Goal: Check status: Check status

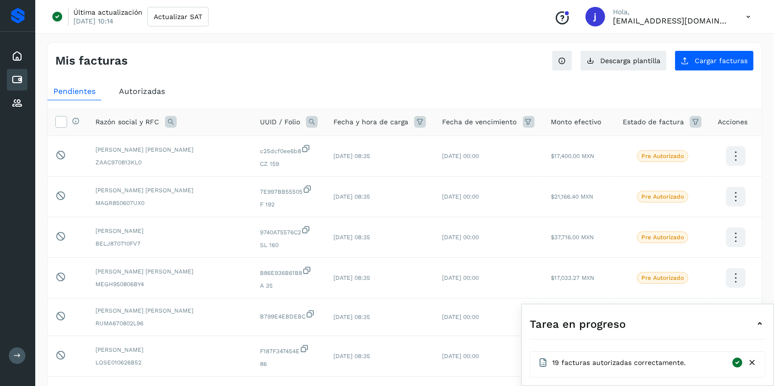
click at [753, 370] on div "19 facturas autorizadas correctamente." at bounding box center [647, 365] width 219 height 16
click at [753, 364] on icon at bounding box center [752, 363] width 10 height 10
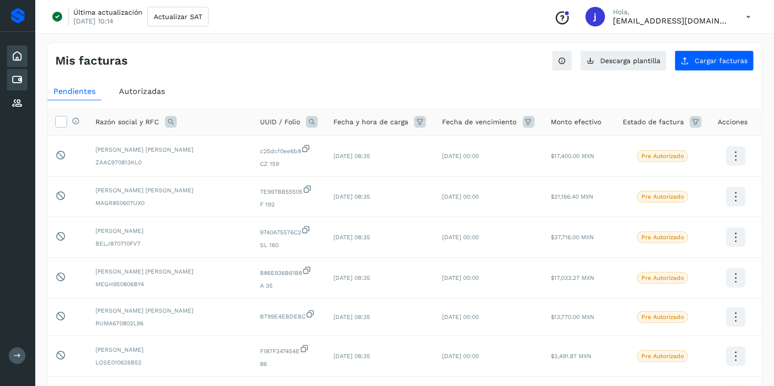
click at [16, 50] on icon at bounding box center [17, 56] width 12 height 12
